Goal: Navigation & Orientation: Go to known website

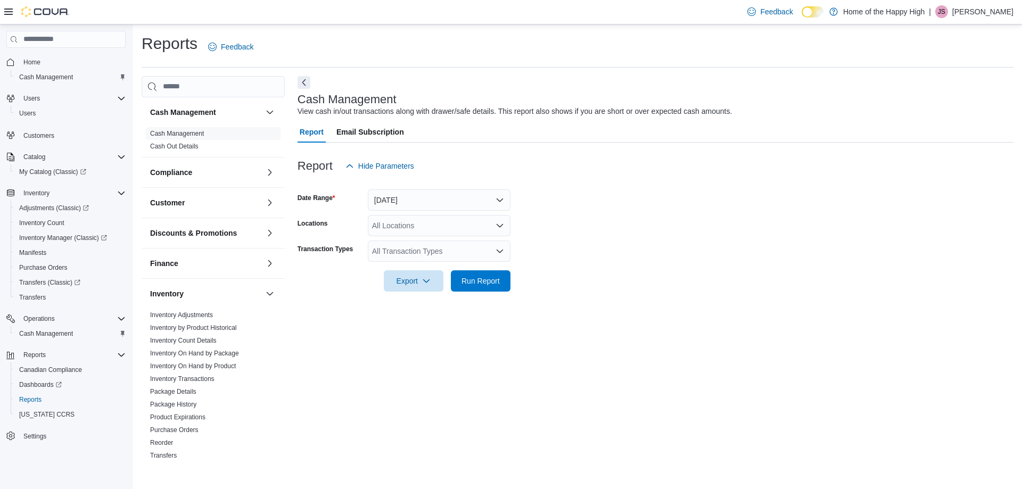
scroll to position [106, 0]
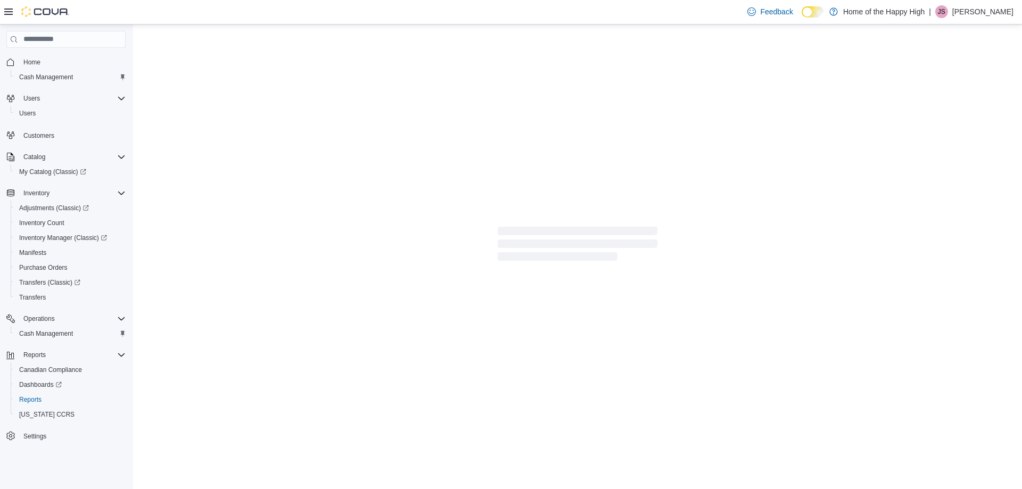
click at [982, 11] on p "[PERSON_NAME]" at bounding box center [982, 11] width 61 height 13
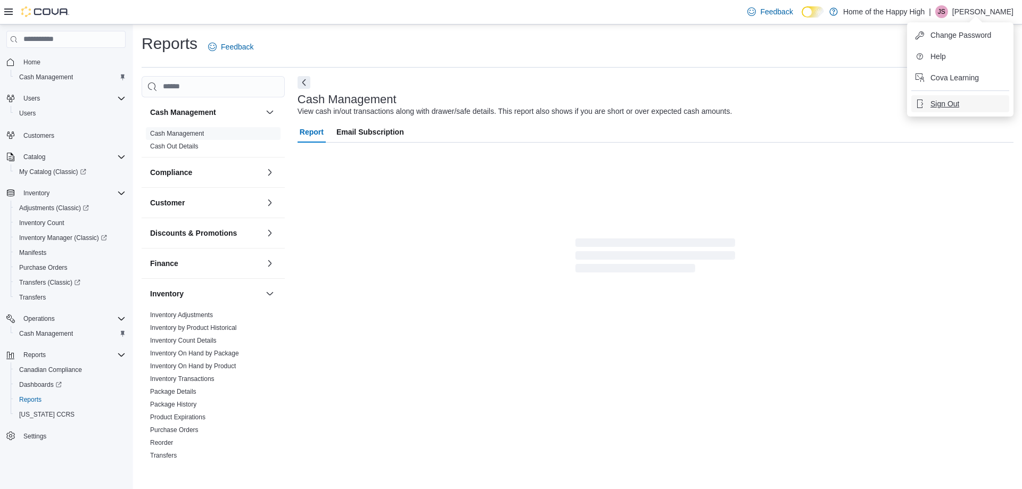
click at [938, 100] on span "Sign Out" at bounding box center [944, 103] width 29 height 11
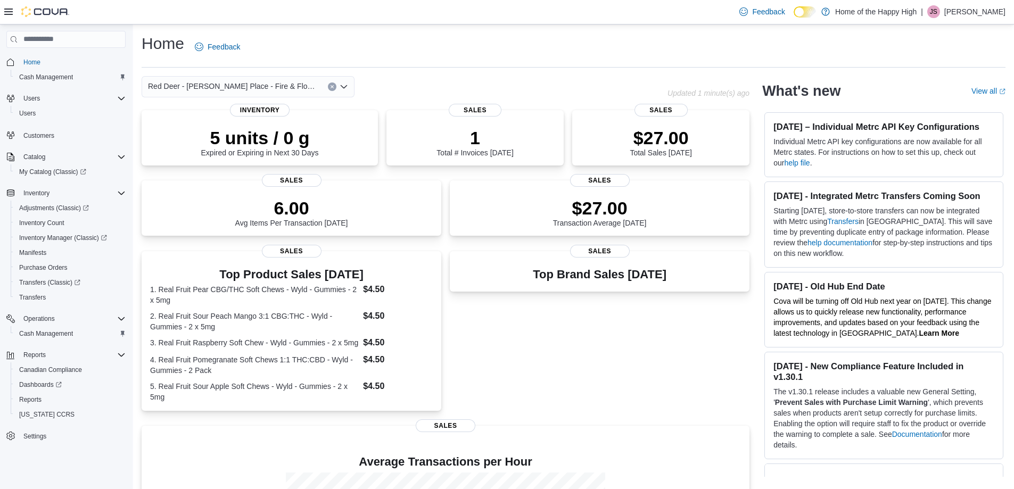
click at [964, 11] on p "[PERSON_NAME]" at bounding box center [974, 11] width 61 height 13
click at [935, 104] on span "Sign Out" at bounding box center [936, 103] width 29 height 11
